Goal: Connect with others: Connect with other users

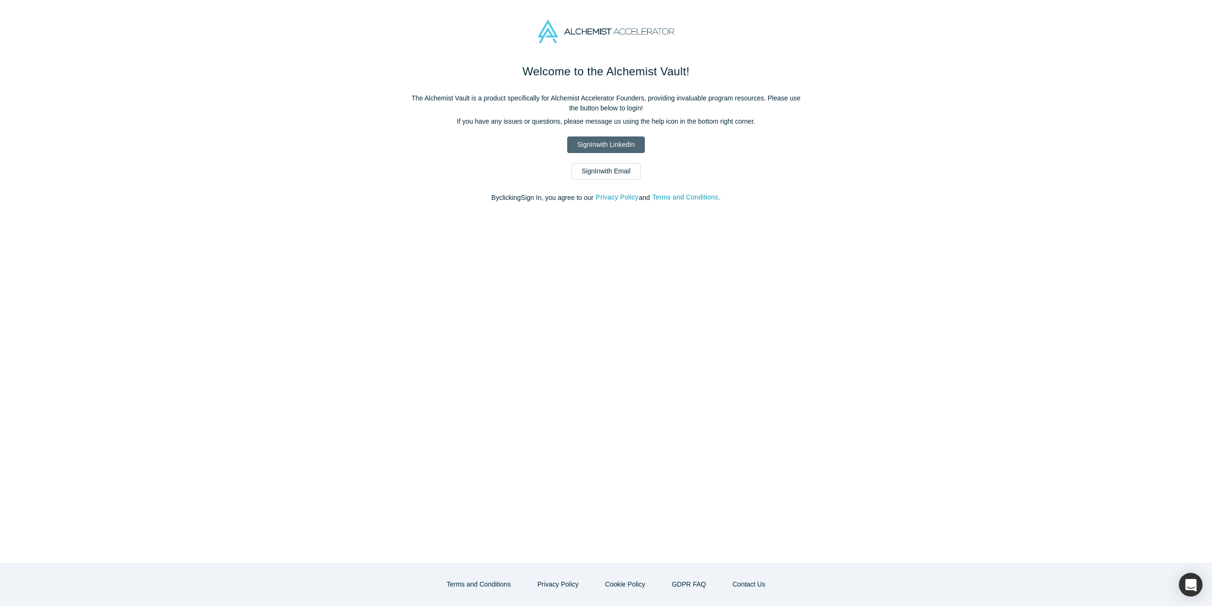
click at [593, 145] on link "Sign In with LinkedIn" at bounding box center [605, 144] width 77 height 17
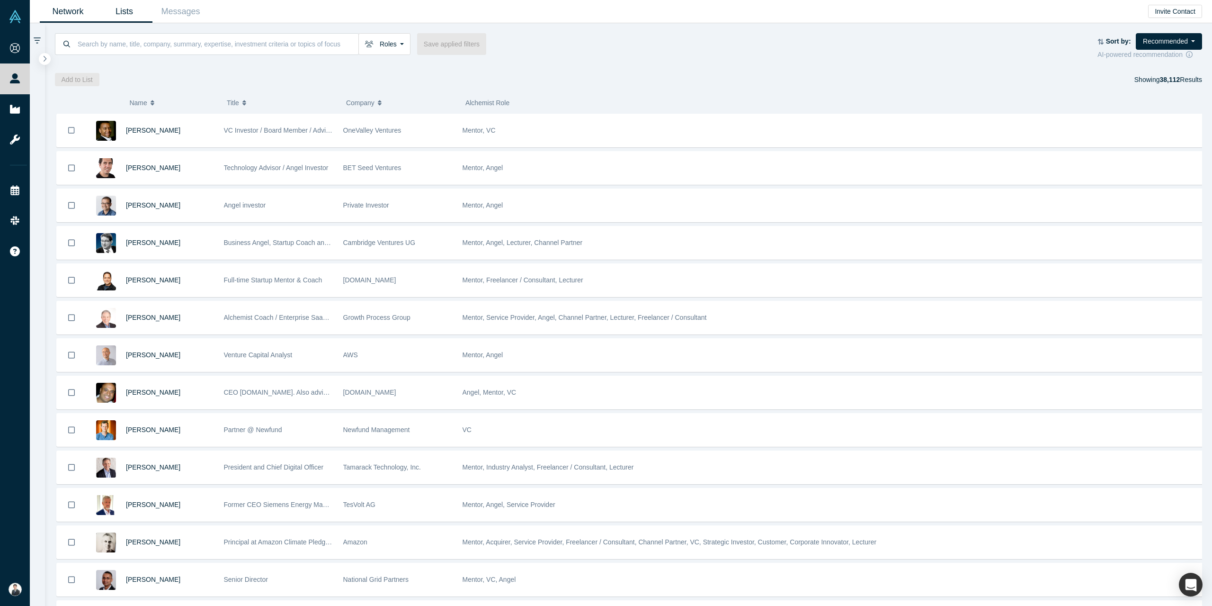
click at [125, 14] on link "Lists" at bounding box center [124, 11] width 56 height 22
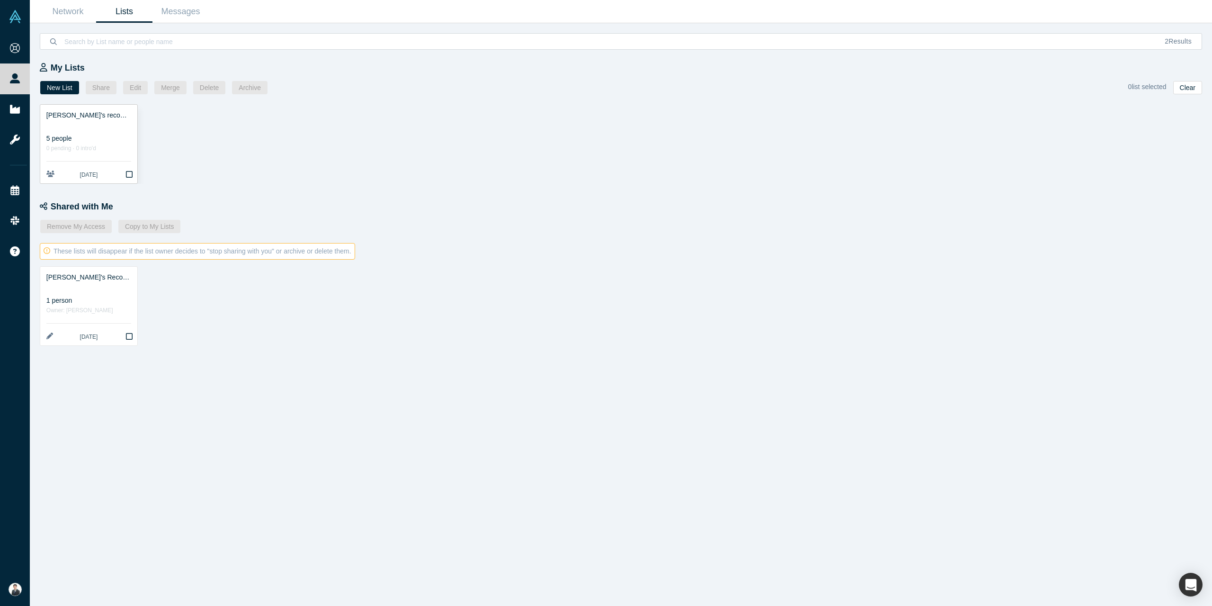
click at [111, 137] on div "5 people" at bounding box center [88, 139] width 85 height 10
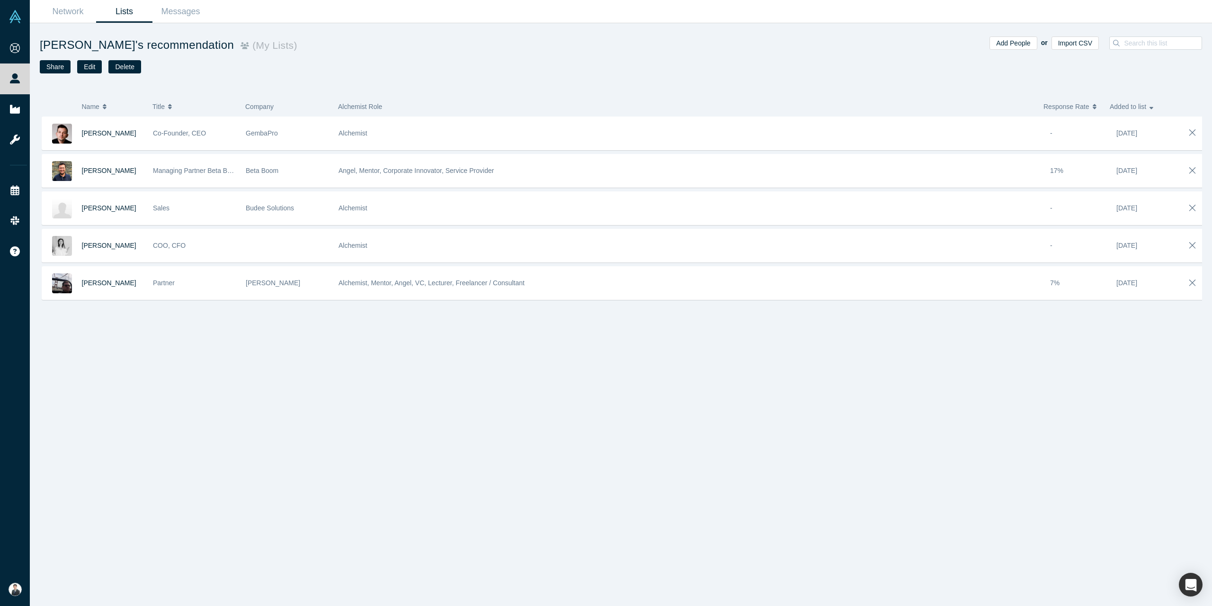
click at [111, 137] on span "Ando Konstantinidi" at bounding box center [109, 133] width 54 height 8
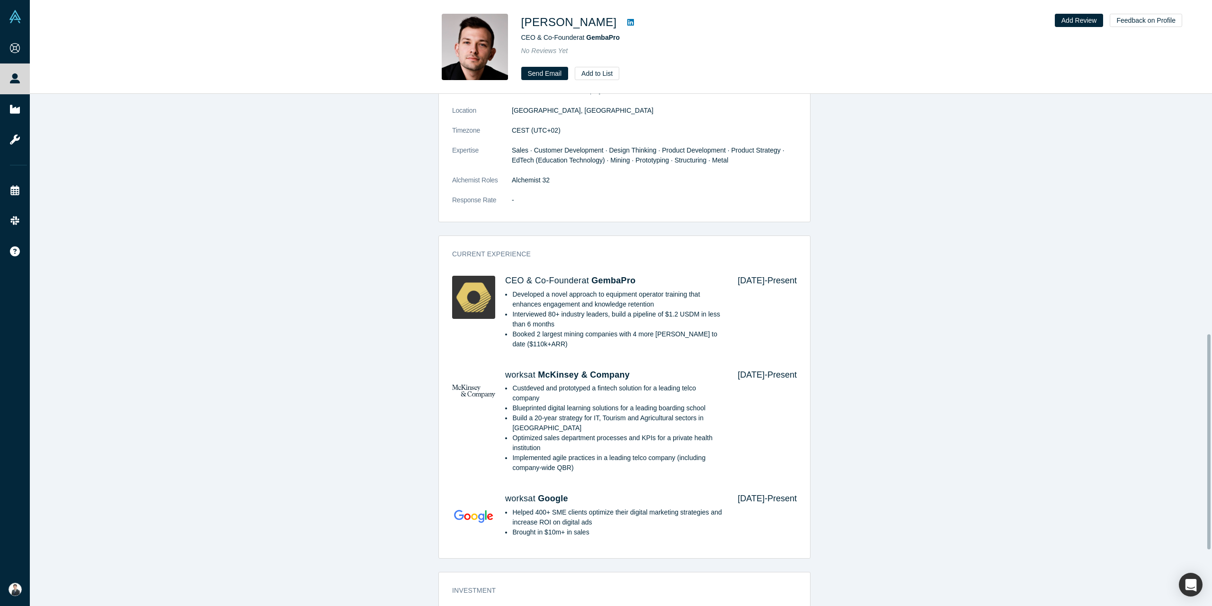
scroll to position [663, 0]
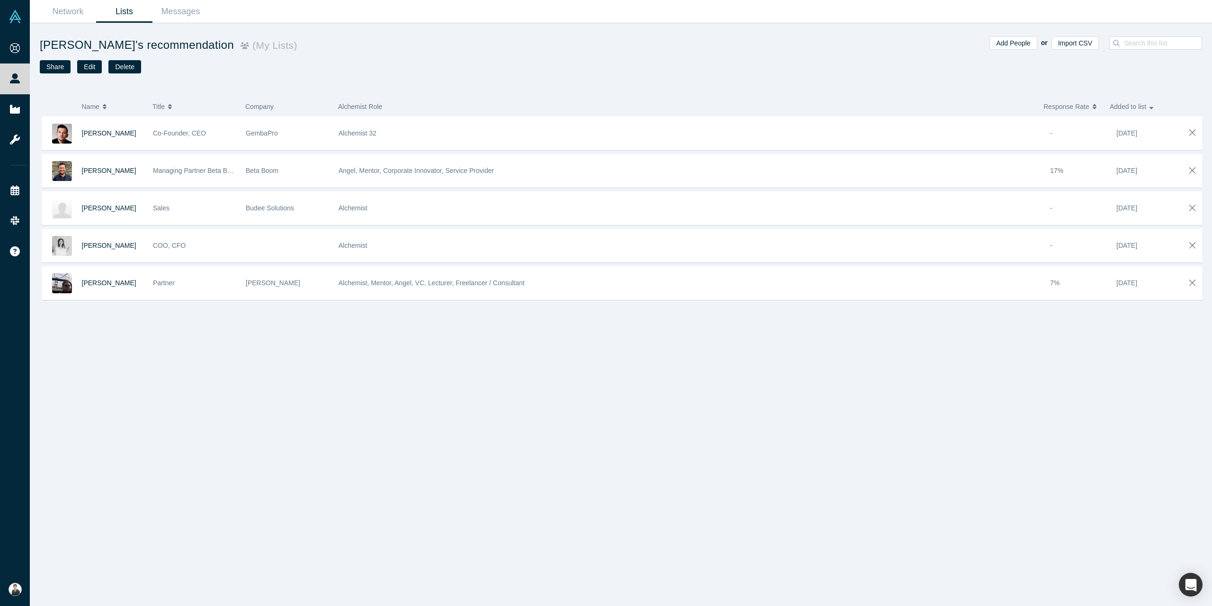
click at [124, 10] on link "Lists" at bounding box center [124, 11] width 56 height 22
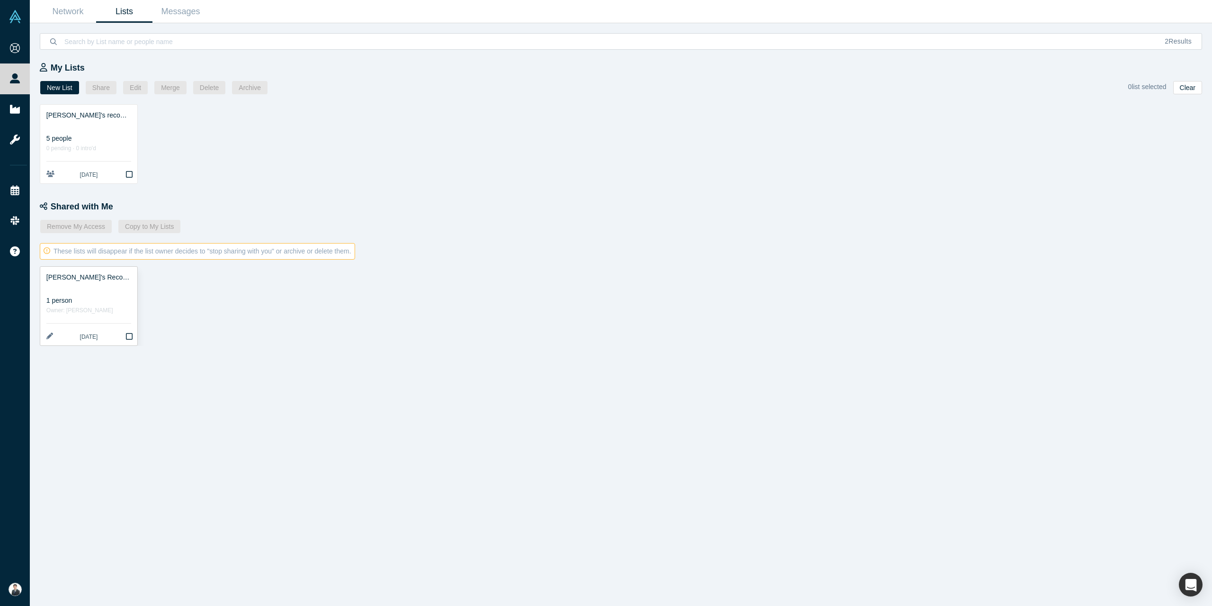
click at [98, 289] on div at bounding box center [88, 287] width 85 height 10
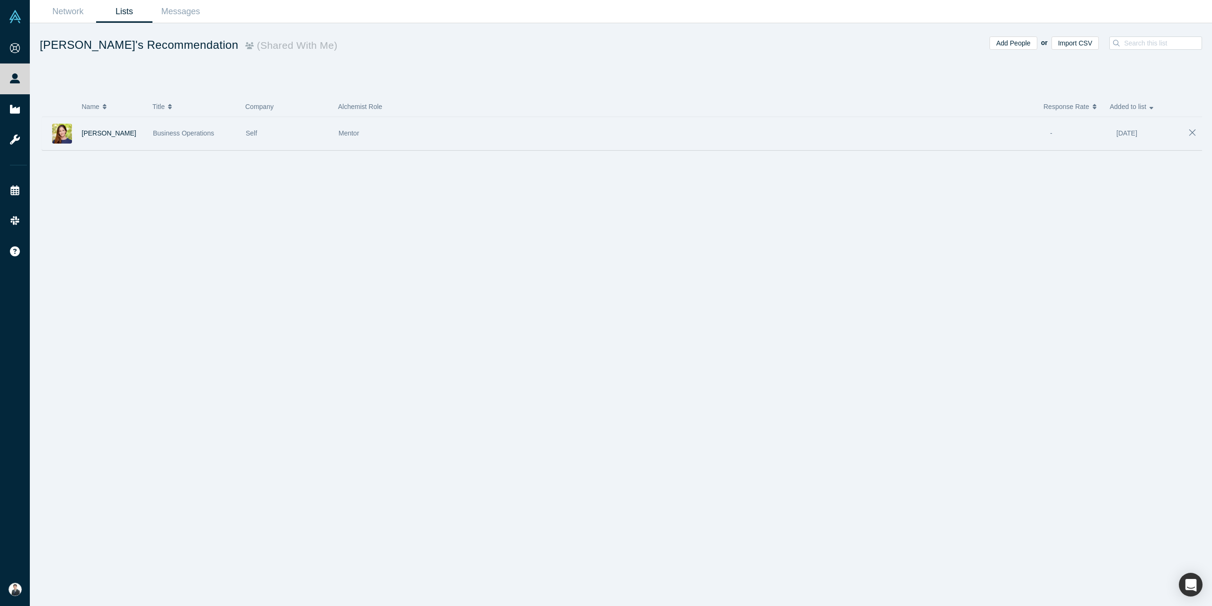
click at [184, 139] on div "Business Operations" at bounding box center [194, 133] width 83 height 33
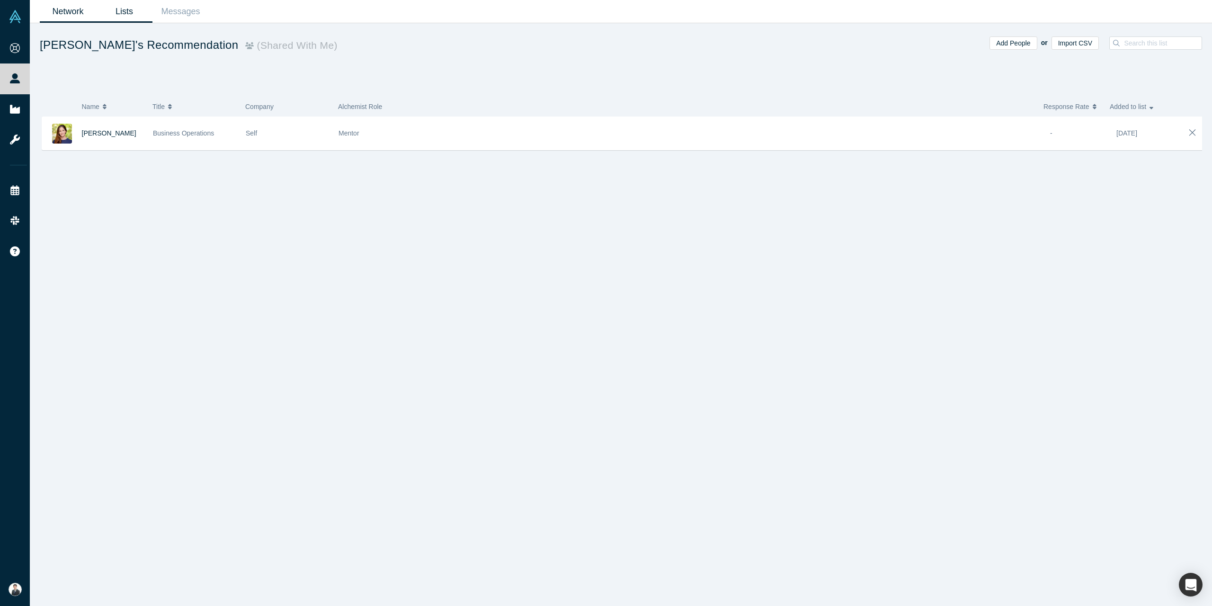
click at [67, 10] on link "Network" at bounding box center [68, 11] width 56 height 22
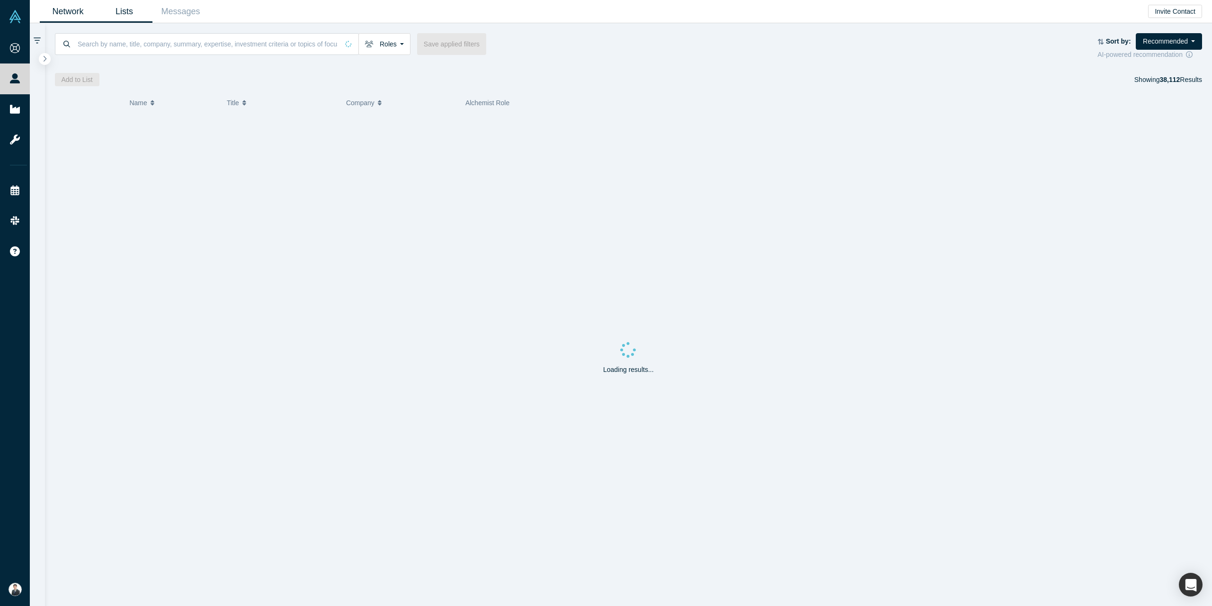
click at [124, 14] on link "Lists" at bounding box center [124, 11] width 56 height 22
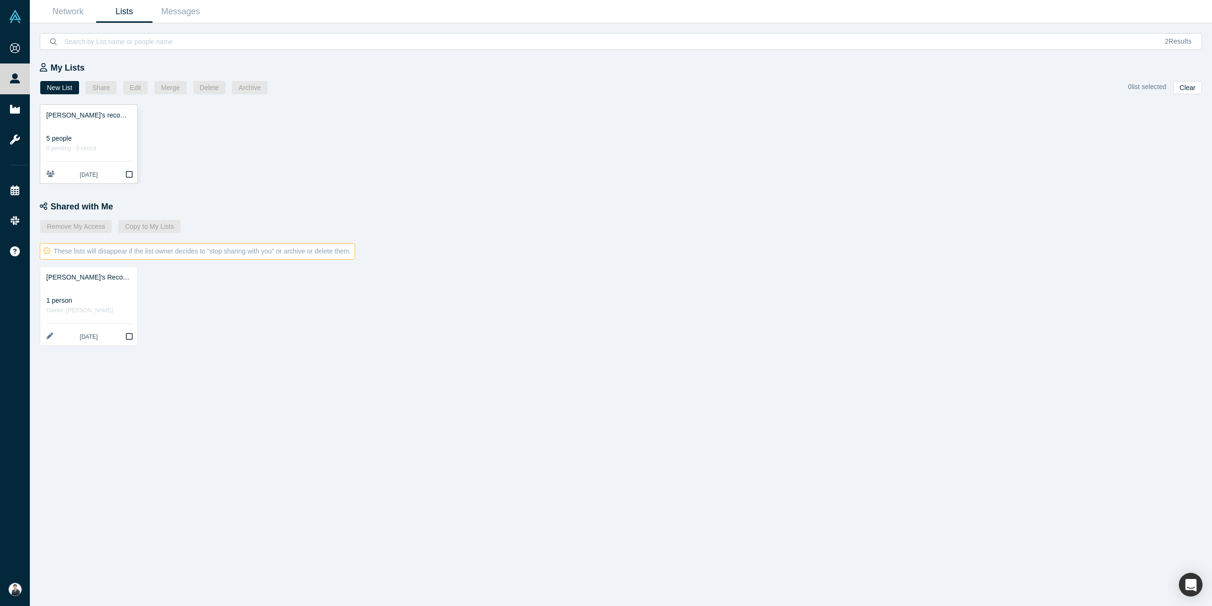
click at [76, 135] on div "5 people" at bounding box center [88, 139] width 85 height 10
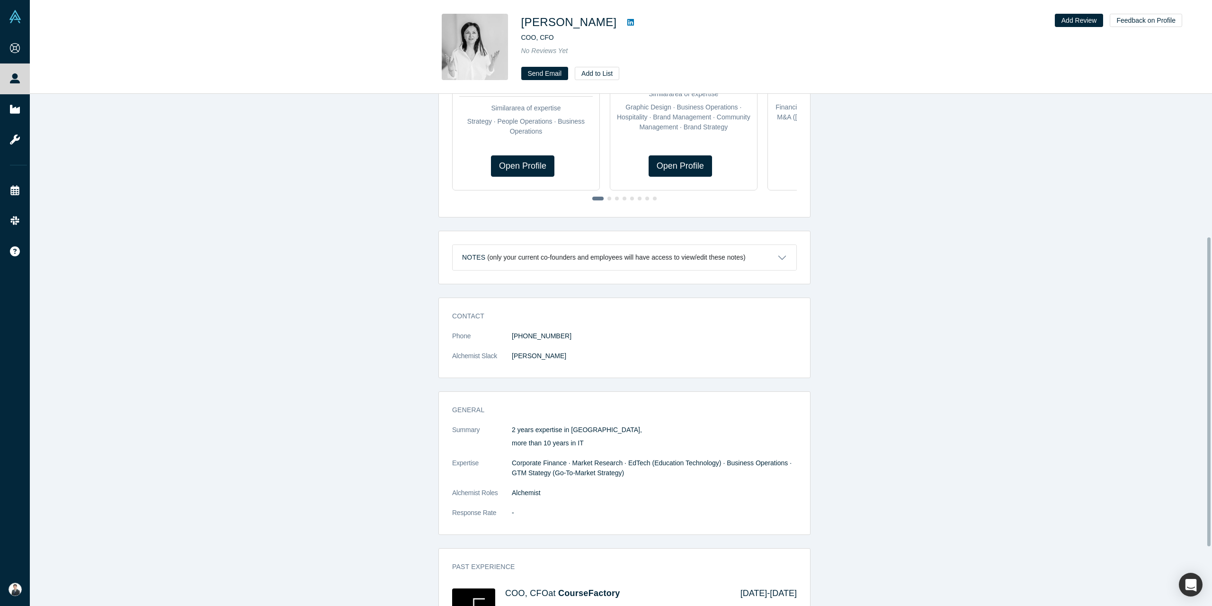
scroll to position [237, 0]
